Goal: Information Seeking & Learning: Compare options

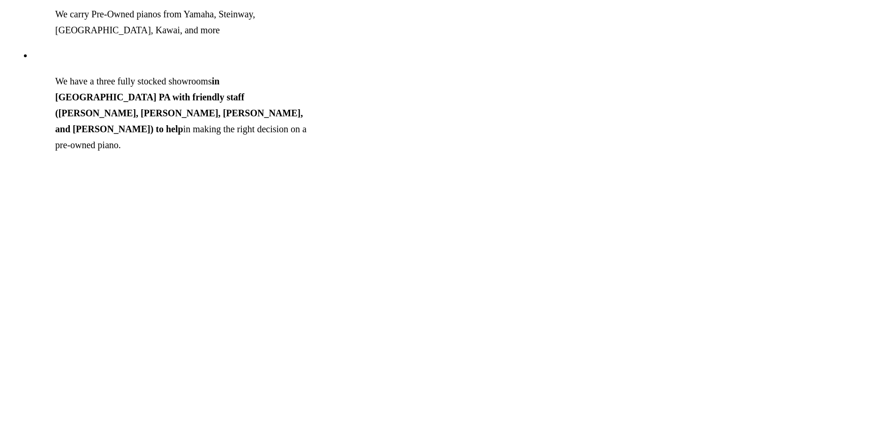
scroll to position [984, 0]
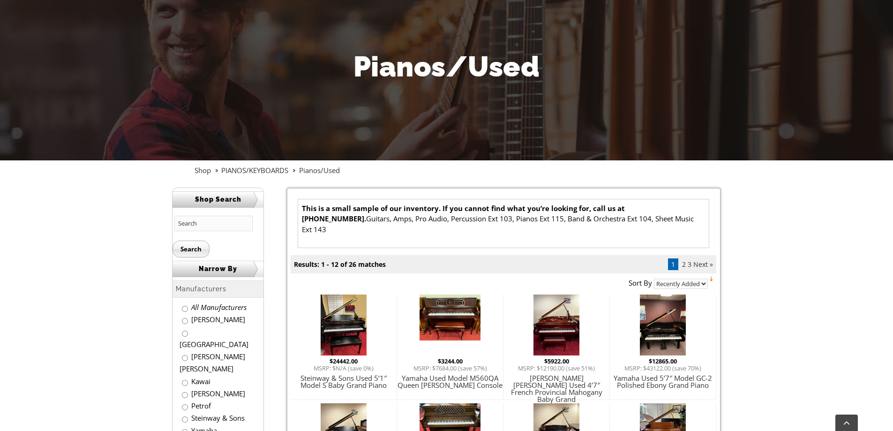
scroll to position [187, 0]
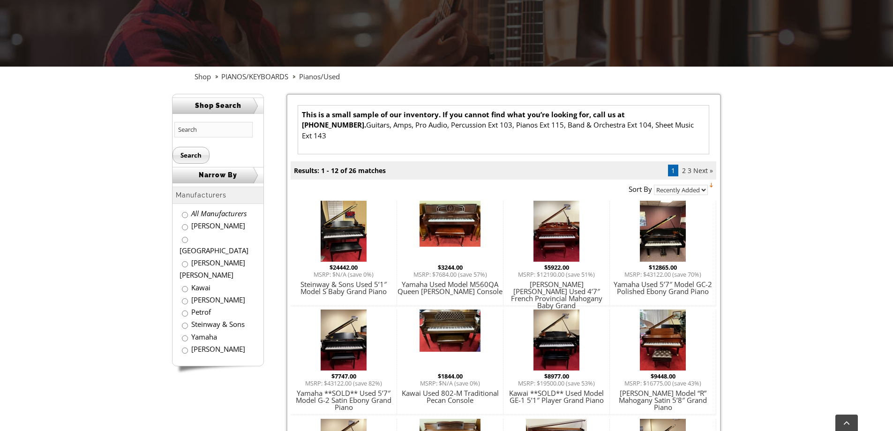
click at [184, 335] on input "radio" at bounding box center [185, 338] width 6 height 6
radio input "true"
click at [183, 322] on input "radio" at bounding box center [185, 325] width 6 height 6
radio input "true"
click at [197, 157] on input "Search" at bounding box center [190, 155] width 37 height 17
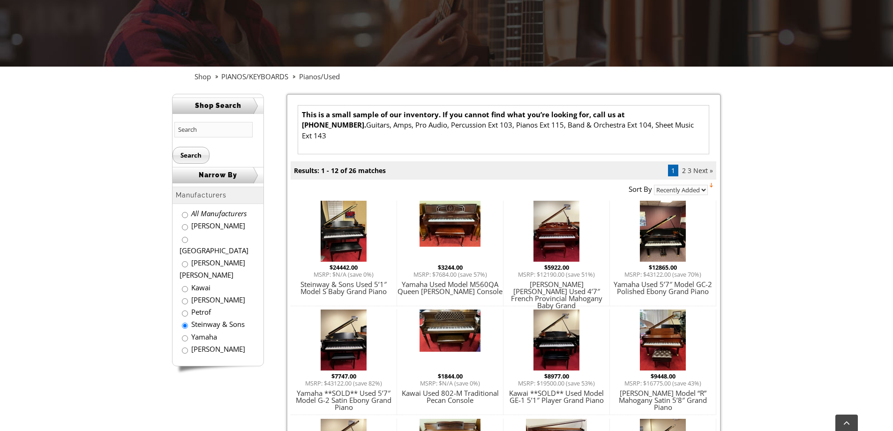
click at [185, 335] on input "radio" at bounding box center [185, 338] width 6 height 6
radio input "true"
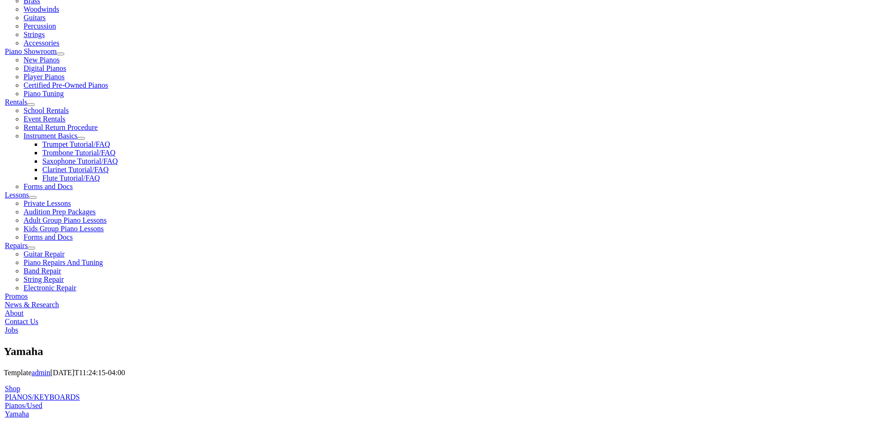
scroll to position [234, 0]
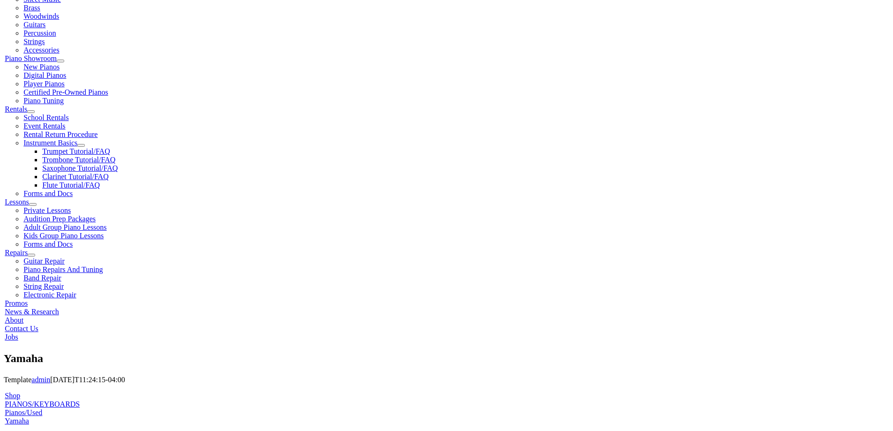
radio input "true"
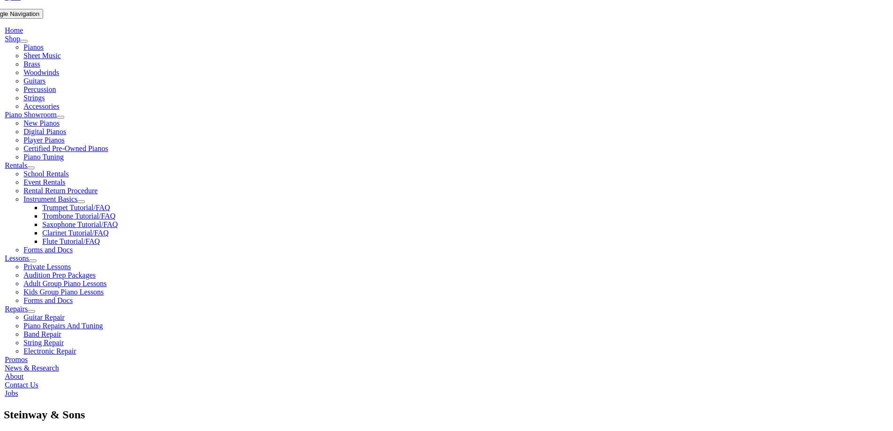
scroll to position [187, 0]
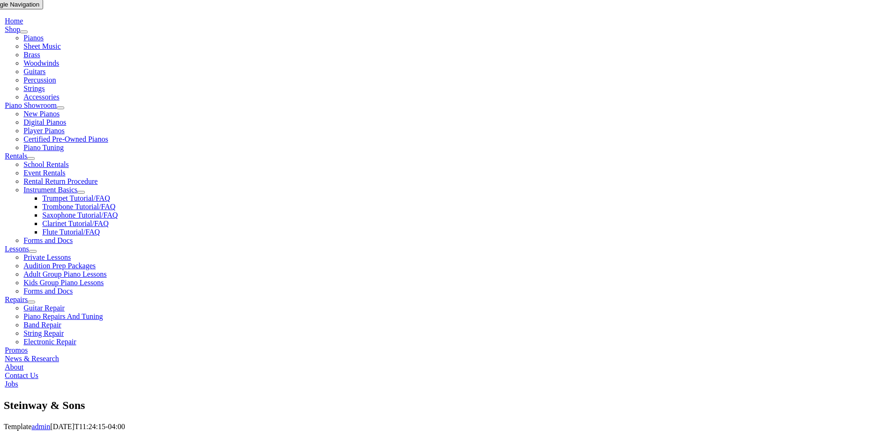
radio input "true"
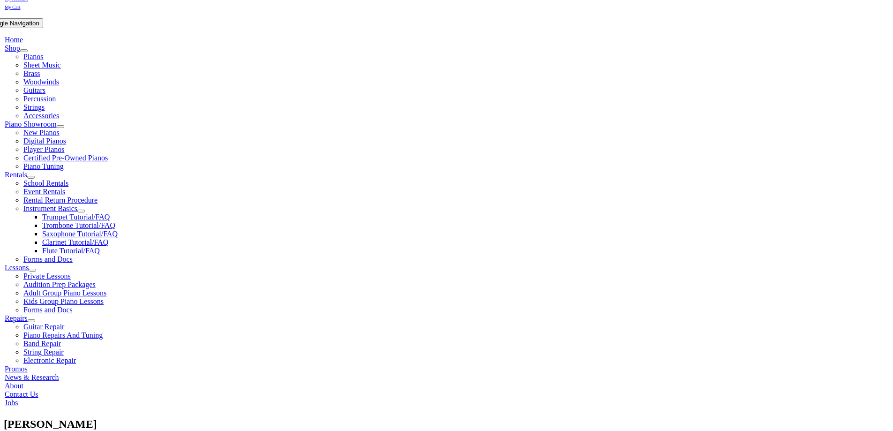
scroll to position [187, 0]
